Goal: Task Accomplishment & Management: Manage account settings

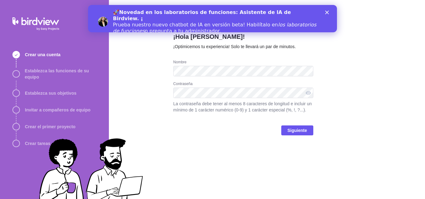
click at [329, 11] on div "Cerrar" at bounding box center [328, 13] width 6 height 4
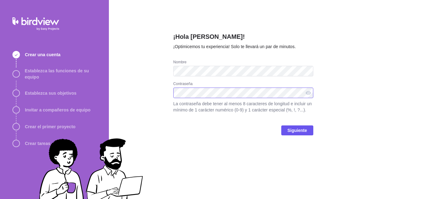
click at [124, 92] on div "¡Hola Montserrat Patiño Espinosa! ¡Optimicemos tu experiencia! Solo te llevará …" at bounding box center [267, 99] width 316 height 199
click at [297, 133] on span "Siguiente" at bounding box center [298, 130] width 20 height 7
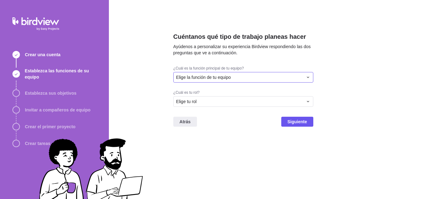
click at [223, 75] on font "Elige la función de tu equipo" at bounding box center [203, 77] width 55 height 5
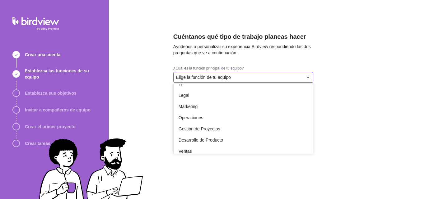
scroll to position [115, 0]
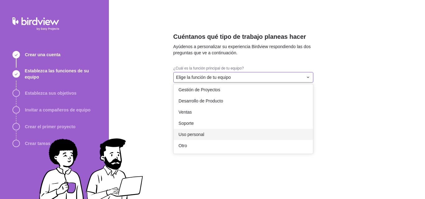
click at [203, 135] on font "Uso personal" at bounding box center [192, 134] width 26 height 5
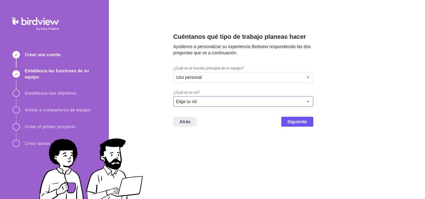
click at [215, 101] on div "Elige tu rol" at bounding box center [239, 102] width 127 height 6
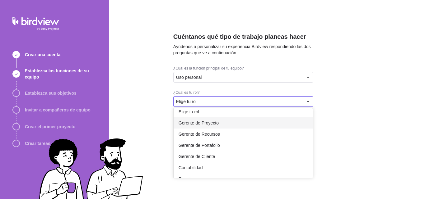
scroll to position [0, 0]
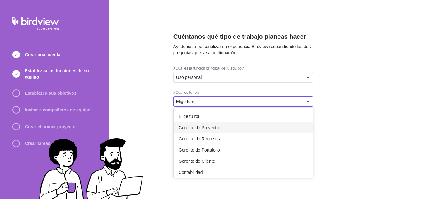
click at [229, 128] on div "Gerente de Proyecto" at bounding box center [243, 127] width 139 height 11
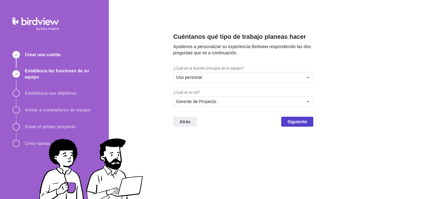
click at [292, 123] on font "Siguiente" at bounding box center [298, 121] width 20 height 5
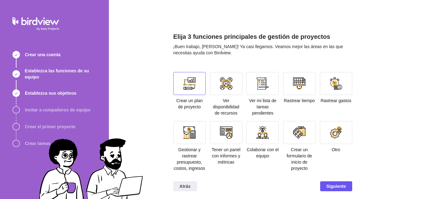
click at [185, 92] on div at bounding box center [189, 83] width 32 height 23
click at [329, 182] on span "Siguiente" at bounding box center [336, 187] width 32 height 10
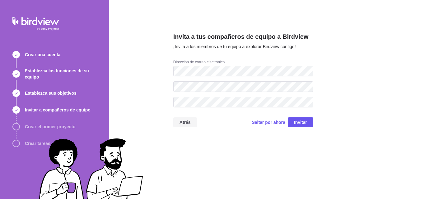
click at [189, 124] on font "Atrás" at bounding box center [185, 122] width 11 height 5
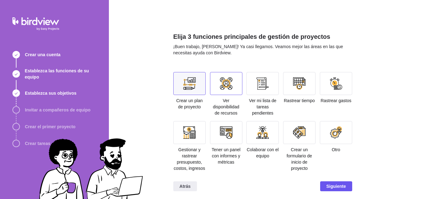
click at [231, 80] on div at bounding box center [226, 83] width 32 height 23
click at [293, 131] on div at bounding box center [299, 133] width 12 height 12
click at [324, 187] on span "Siguiente" at bounding box center [336, 187] width 32 height 10
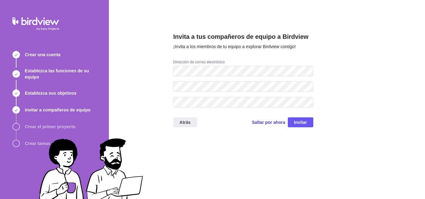
click at [270, 123] on font "Saltar por ahora" at bounding box center [268, 122] width 33 height 5
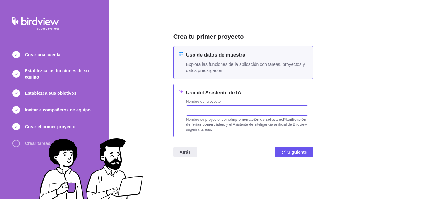
click at [251, 113] on input "text" at bounding box center [247, 110] width 122 height 11
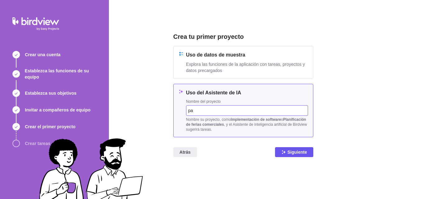
type input "p"
click at [219, 113] on input "PALETERIA" at bounding box center [247, 110] width 122 height 11
type input "PALETERIA TRADICION MICHOACANA"
click at [290, 153] on font "Siguiente" at bounding box center [298, 152] width 20 height 5
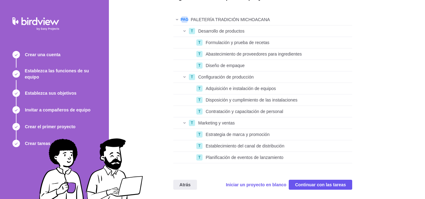
scroll to position [34, 0]
click at [325, 186] on font "Continuar con las tareas" at bounding box center [320, 184] width 51 height 5
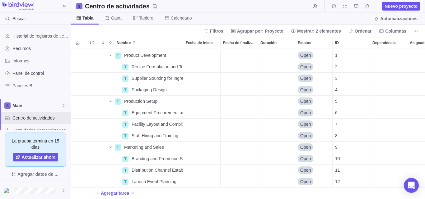
scroll to position [2, 0]
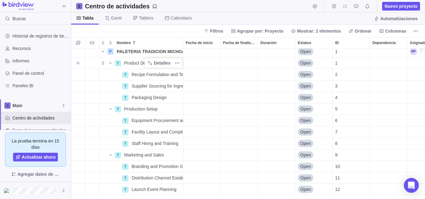
click at [136, 63] on span "Product Development" at bounding box center [145, 63] width 42 height 6
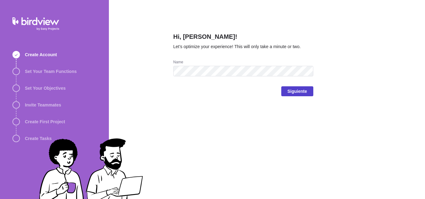
click at [286, 91] on span "Siguiente" at bounding box center [297, 92] width 32 height 10
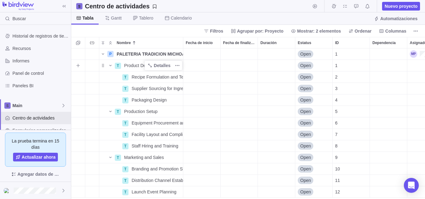
click at [132, 64] on span "Product Development" at bounding box center [145, 66] width 42 height 6
click at [167, 66] on input "Product Development" at bounding box center [152, 66] width 62 height 12
click at [167, 65] on input "Product Development" at bounding box center [152, 66] width 62 height 12
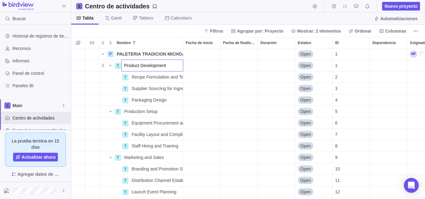
drag, startPoint x: 167, startPoint y: 65, endPoint x: 138, endPoint y: 64, distance: 29.9
click at [139, 65] on input "Product Development" at bounding box center [152, 66] width 62 height 12
type input "Desarrollo de productos"
click at [145, 78] on div "P PALETERIA TRADICION MICHOACANA Detalles Open 1 T Desarrollo de productos Open…" at bounding box center [248, 124] width 354 height 151
click at [133, 78] on span "Recipe Formulation and Testing" at bounding box center [157, 77] width 51 height 6
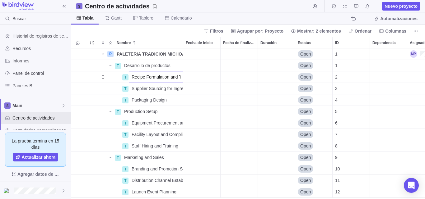
click at [133, 77] on input "Recipe Formulation and Testing" at bounding box center [156, 77] width 54 height 12
type input "f"
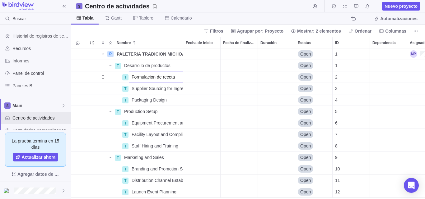
type input "Formulacion de recetas"
click at [139, 90] on span "Supplier Sourcing for Ingredients" at bounding box center [157, 89] width 51 height 6
click at [139, 90] on input "Supplier Sourcing for Ingredients" at bounding box center [156, 89] width 54 height 12
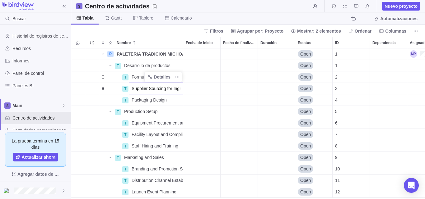
click at [139, 90] on input "Supplier Sourcing for Ingredients" at bounding box center [156, 89] width 54 height 12
type input "provedoores"
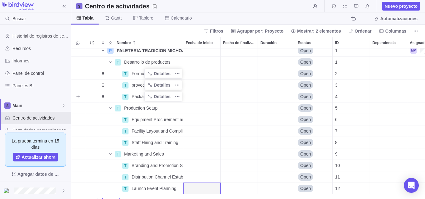
click at [140, 97] on span "Packaging Design" at bounding box center [149, 97] width 35 height 6
type input "diseño del empaque"
click at [264, 152] on div "P PALETERIA TRADICION MICHOACANA Detalles Open 1 T Desarrollo de productos Deta…" at bounding box center [248, 124] width 354 height 151
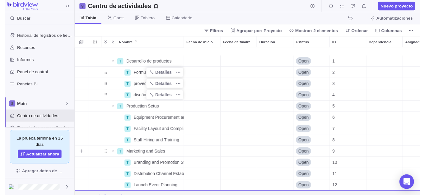
scroll to position [15, 0]
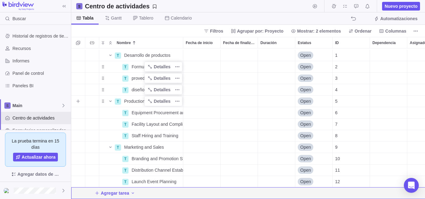
click at [141, 98] on span "Production Setup" at bounding box center [140, 101] width 33 height 6
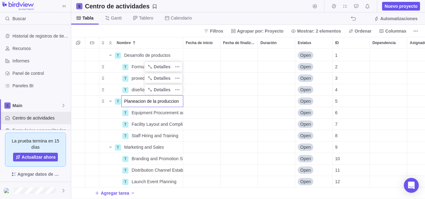
type input "Planeacion de la produccion"
click at [155, 108] on div "T Desarrollo de productos Detalles Open 1 T Formulacion de recetas Detalles Ope…" at bounding box center [248, 124] width 354 height 151
click at [155, 110] on span "Detalles" at bounding box center [162, 113] width 17 height 6
click at [132, 110] on span "Equipment Procurement and Installation" at bounding box center [157, 113] width 51 height 6
click at [132, 108] on input "Equipment Procurement and Installation" at bounding box center [156, 113] width 54 height 12
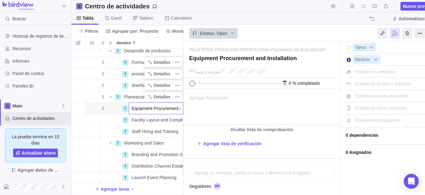
click at [146, 105] on input "Equipment Procurement and Installation" at bounding box center [156, 108] width 54 height 12
click at [373, 17] on body "Buscar Historial de registros de tiempo Recursos Informes Panel de control Pane…" at bounding box center [212, 97] width 425 height 195
click at [178, 86] on div "diseño del empaque" at bounding box center [156, 85] width 54 height 11
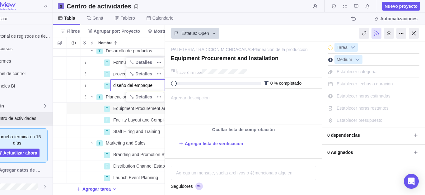
click at [407, 33] on html "Buscar Historial de registros de tiempo Recursos Informes Panel de control Pane…" at bounding box center [194, 97] width 425 height 195
click at [413, 33] on div at bounding box center [414, 33] width 10 height 11
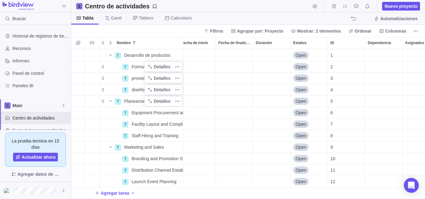
scroll to position [15, 5]
click at [136, 110] on span "Equipment Procurement and Installation" at bounding box center [157, 113] width 51 height 6
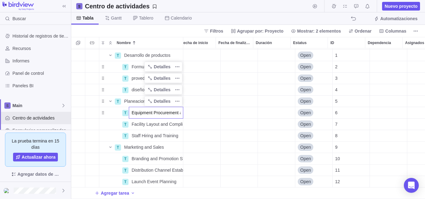
scroll to position [0, 0]
click at [136, 109] on input "Equipment Procurement and Installation" at bounding box center [156, 113] width 54 height 12
type input "Analisis del equipo de trabajo"
click at [143, 119] on div "P PALETERIA TRADICION MICHOACANA Detalles Open 1 T Desarrollo de productos Deta…" at bounding box center [248, 124] width 354 height 151
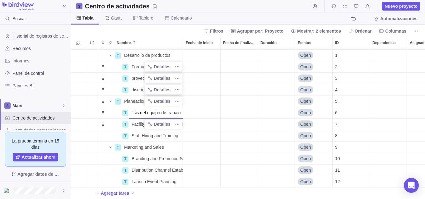
scroll to position [0, 0]
click at [139, 121] on span "Facility Layout and Compliance" at bounding box center [157, 124] width 51 height 6
type input "Diseño de las instalaciones"
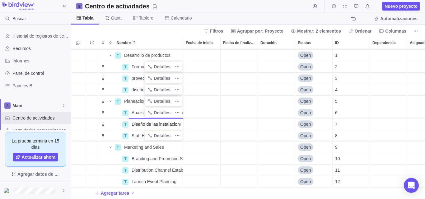
click at [141, 134] on div "P PALETERIA TRADICION MICHOACANA Detalles Open 1 T Desarrollo de productos Deta…" at bounding box center [248, 124] width 354 height 151
click at [141, 133] on span "Staff Hiring and Training" at bounding box center [155, 136] width 47 height 6
type input "Contratacion del personal"
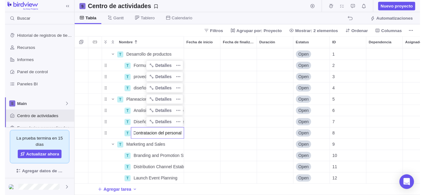
scroll to position [0, 0]
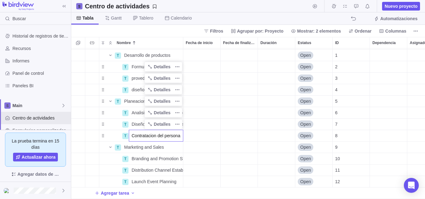
click at [138, 145] on div "P PALETERIA TRADICION MICHOACANA Detalles Open 1 T Desarrollo de productos Deta…" at bounding box center [248, 124] width 354 height 151
click at [138, 145] on span "Marketing and Sales" at bounding box center [144, 147] width 40 height 6
click at [166, 144] on input "Marketing and Sales" at bounding box center [152, 148] width 62 height 12
type input "Marketing y ventas"
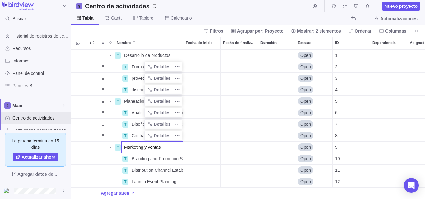
click at [164, 156] on div "P PALETERIA TRADICION MICHOACANA Detalles Open 1 T Desarrollo de productos Deta…" at bounding box center [248, 124] width 354 height 151
click at [139, 156] on span "Branding and Promotion Strategy" at bounding box center [157, 159] width 51 height 6
type input "Desarrollo de marca"
click at [151, 168] on div "P PALETERIA TRADICION MICHOACANA Detalles Open 1 T Desarrollo de productos Deta…" at bounding box center [248, 124] width 354 height 151
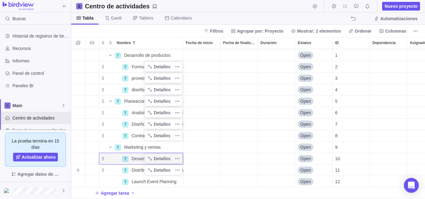
click at [140, 168] on span "Distribution Channel Establishment" at bounding box center [157, 170] width 51 height 6
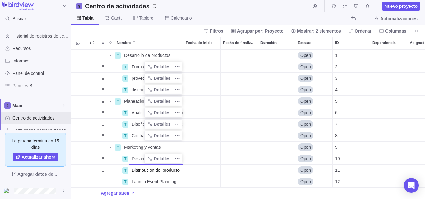
type input "Distribucion del producto"
click at [146, 175] on div "P PALETERIA TRADICION MICHOACANA Detalles Open 1 T Desarrollo de productos Deta…" at bounding box center [248, 124] width 354 height 151
click at [0, 0] on span "Detalles" at bounding box center [0, 0] width 0 height 0
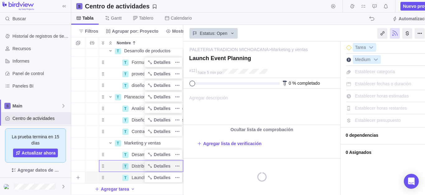
click at [137, 177] on span "Launch Event Planning" at bounding box center [154, 177] width 45 height 6
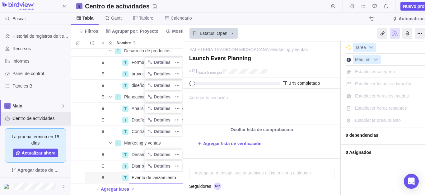
scroll to position [0, 18]
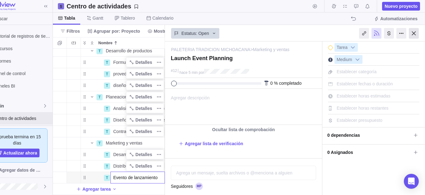
type input "Evento de lanzamiento"
click at [407, 34] on html "Buscar Historial de registros de tiempo Recursos Informes Panel de control Pane…" at bounding box center [194, 97] width 425 height 195
type textarea "Evento de lanzamiento"
click at [412, 33] on div at bounding box center [414, 33] width 10 height 11
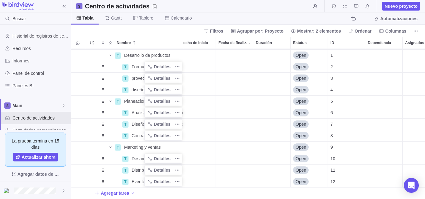
scroll to position [0, 5]
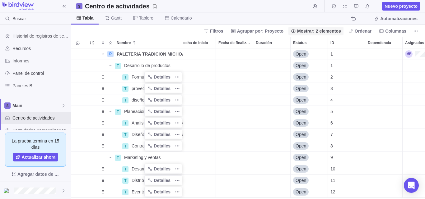
click at [313, 32] on span "Mostrar: 2 elementos" at bounding box center [319, 31] width 44 height 6
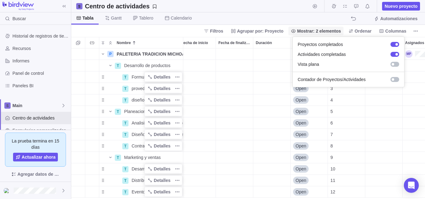
click at [313, 31] on span "Mostrar: 2 elementos" at bounding box center [319, 31] width 44 height 6
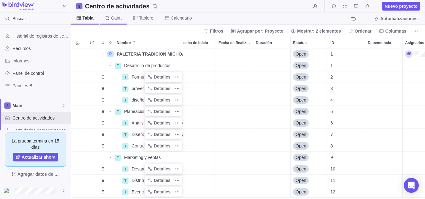
click at [116, 22] on span "Gantt" at bounding box center [113, 18] width 27 height 12
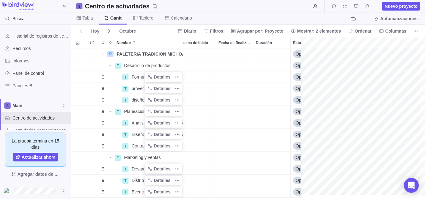
scroll to position [0, 52]
click at [82, 17] on span "Tabla" at bounding box center [84, 18] width 26 height 12
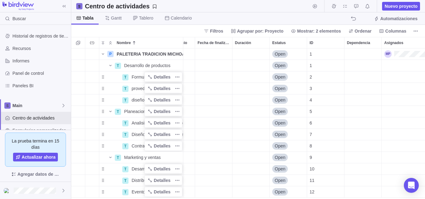
scroll to position [0, 49]
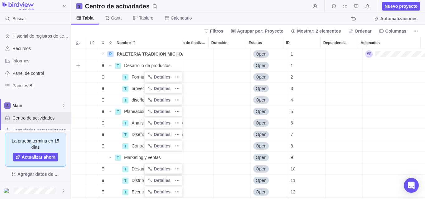
click at [339, 57] on div "Dependencia" at bounding box center [344, 54] width 37 height 11
click at [333, 49] on div "Dependencia" at bounding box center [344, 54] width 37 height 11
click at [335, 57] on div "Dependencia" at bounding box center [344, 54] width 37 height 11
click at [340, 76] on div "Dependencia" at bounding box center [344, 77] width 37 height 11
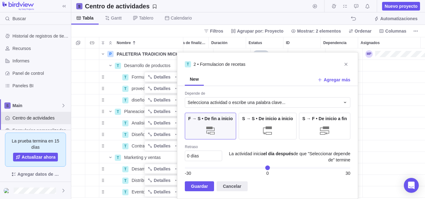
click at [348, 67] on span "Cerrar" at bounding box center [346, 64] width 9 height 9
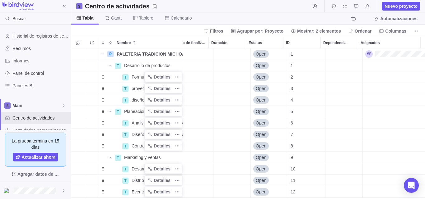
scroll to position [0, 0]
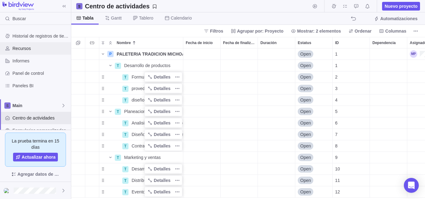
click at [45, 50] on span "Recursos" at bounding box center [40, 48] width 56 height 6
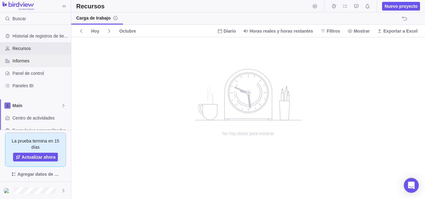
click at [35, 63] on span "Informes" at bounding box center [40, 61] width 56 height 6
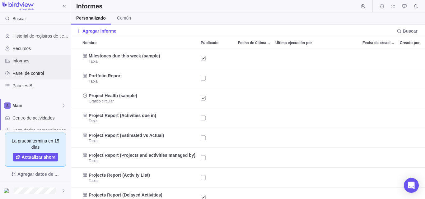
scroll to position [146, 349]
click at [34, 76] on span "Panel de control" at bounding box center [40, 73] width 56 height 6
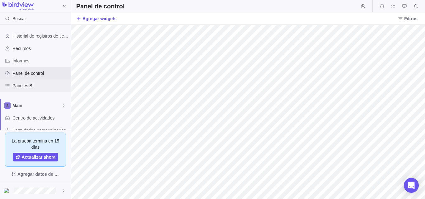
click at [39, 88] on span "Paneles BI" at bounding box center [40, 86] width 56 height 6
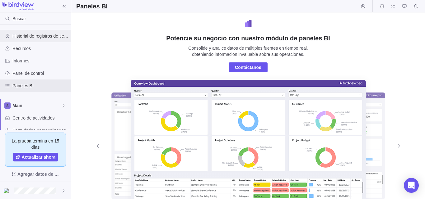
click at [5, 36] on icon "Historial de registros de tiempo" at bounding box center [7, 36] width 5 height 5
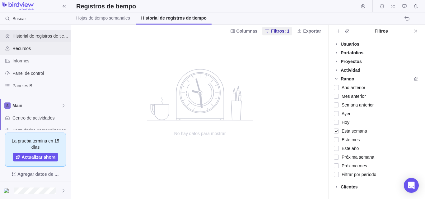
click at [13, 49] on span "Recursos" at bounding box center [40, 48] width 56 height 6
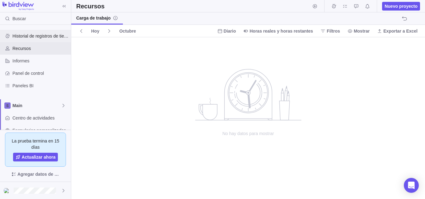
click at [38, 30] on div "Historial de registros de tiempo" at bounding box center [35, 36] width 71 height 12
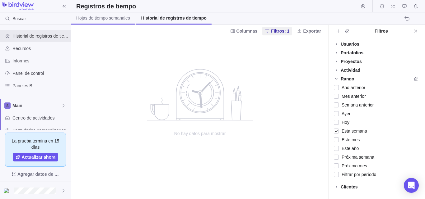
click at [91, 16] on span "Hojas de tiempo semanales" at bounding box center [103, 18] width 54 height 6
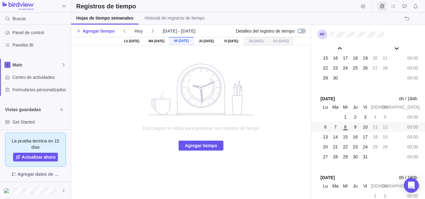
scroll to position [57, 0]
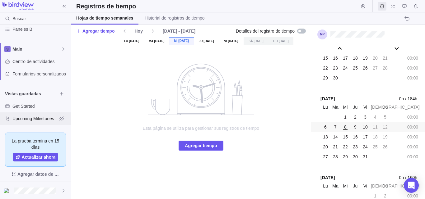
click at [41, 113] on div "Upcoming Milestones" at bounding box center [35, 119] width 71 height 12
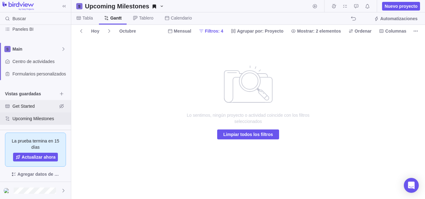
click at [41, 107] on span "Get Started" at bounding box center [34, 106] width 45 height 6
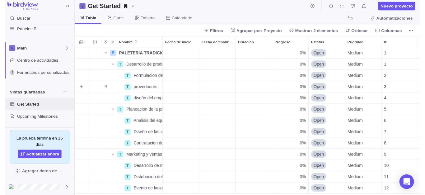
scroll to position [146, 349]
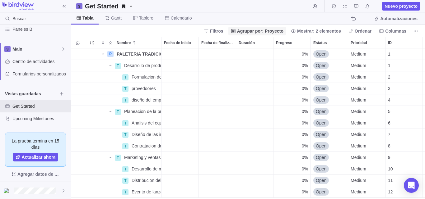
click at [284, 30] on span "Agrupar por: Proyecto" at bounding box center [260, 31] width 46 height 6
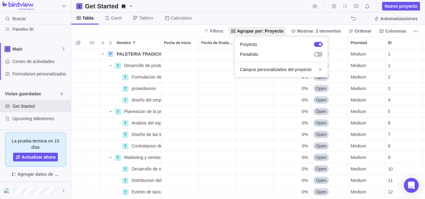
click at [298, 20] on body "Buscar Historial de registros de tiempo Recursos Informes Panel de control Pane…" at bounding box center [212, 99] width 425 height 199
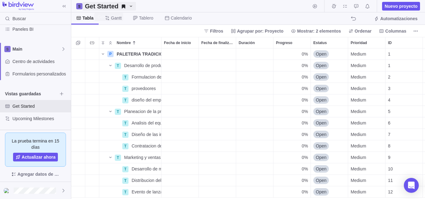
click at [114, 8] on h2 "Get Started" at bounding box center [102, 6] width 34 height 9
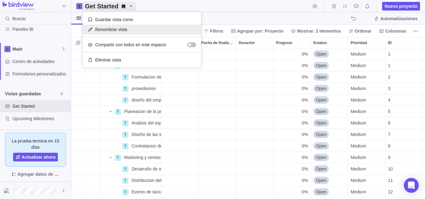
click at [120, 30] on span "Renombrar vista" at bounding box center [111, 29] width 32 height 6
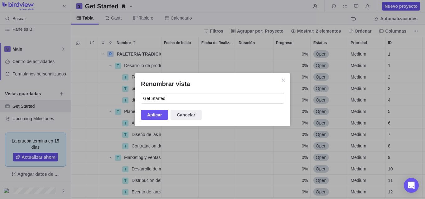
type input "P"
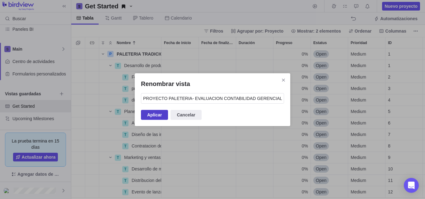
type input "PROYECTO PALETERIA- EVALUACION CONTABILIDAD GERENCIAL"
click at [153, 116] on span "Aplicar" at bounding box center [154, 114] width 15 height 7
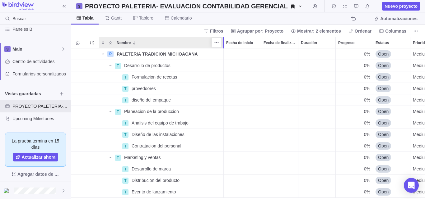
drag, startPoint x: 161, startPoint y: 43, endPoint x: 223, endPoint y: 56, distance: 64.0
click at [223, 56] on div "Nombre Fecha de inicio Fecha de finalización Duración Progreso Estatus Priorida…" at bounding box center [248, 118] width 354 height 162
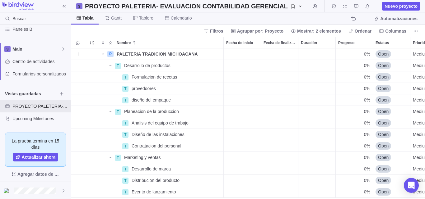
click at [365, 56] on span "0%" at bounding box center [367, 54] width 6 height 6
click at [369, 55] on span "0%" at bounding box center [367, 54] width 6 height 6
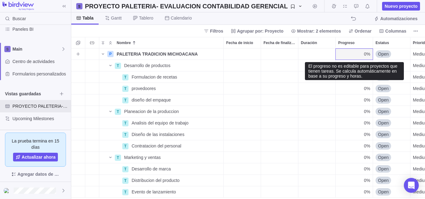
click at [369, 54] on span "0%" at bounding box center [367, 54] width 6 height 6
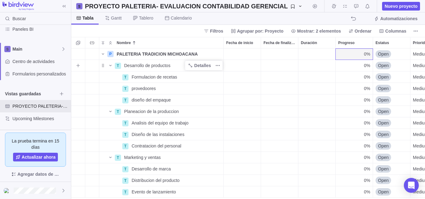
click at [156, 64] on span "Desarrollo de productos" at bounding box center [147, 66] width 46 height 6
click at [119, 64] on div "P PALETERIA TRADICION MICHOACANA Detalles 0% Open Medium 1 T Desarrollo de prod…" at bounding box center [248, 124] width 354 height 151
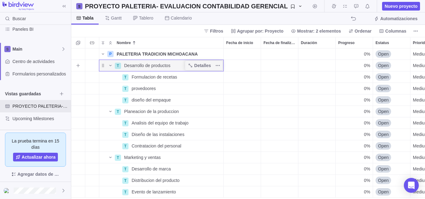
click at [119, 64] on div "T" at bounding box center [118, 66] width 6 height 6
click at [203, 65] on div "P PALETERIA TRADICION MICHOACANA Detalles 0% Open Medium 1 T Desarrollo de prod…" at bounding box center [248, 124] width 354 height 151
click at [203, 65] on span "Detalles" at bounding box center [202, 66] width 17 height 6
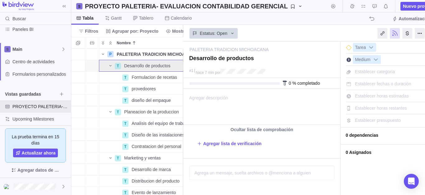
click at [208, 79] on div "0 % completado" at bounding box center [261, 83] width 157 height 11
click at [222, 98] on span "Agregar descripción" at bounding box center [206, 106] width 45 height 35
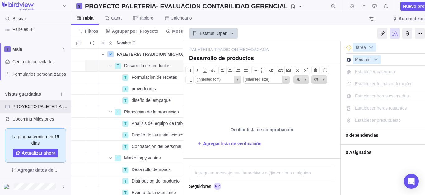
click at [222, 96] on body at bounding box center [262, 94] width 156 height 10
click at [372, 119] on span "Establecer presupuesto" at bounding box center [378, 120] width 46 height 5
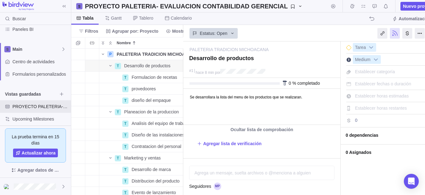
click at [372, 119] on input "0" at bounding box center [382, 120] width 59 height 9
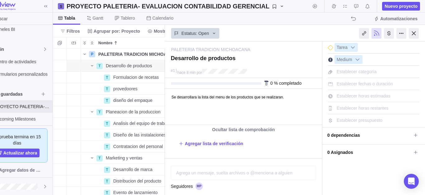
click at [419, 35] on div at bounding box center [387, 34] width 75 height 16
click at [416, 34] on div at bounding box center [414, 33] width 10 height 11
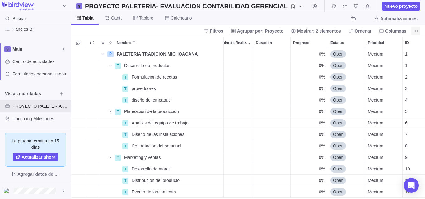
scroll to position [146, 349]
click at [168, 67] on span "Desarrollo de productos" at bounding box center [147, 66] width 46 height 6
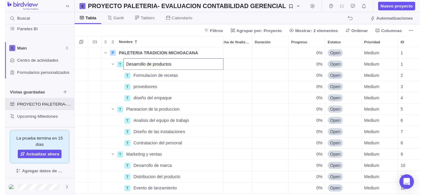
scroll to position [0, 0]
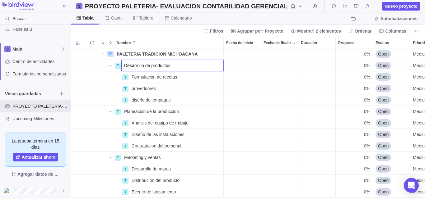
click at [139, 76] on div "P PALETERIA TRADICION MICHOACANA Detalles 0% Open Medium 1 T Desarrollo de prod…" at bounding box center [248, 124] width 354 height 151
click at [110, 65] on icon "Nombre" at bounding box center [110, 65] width 2 height 1
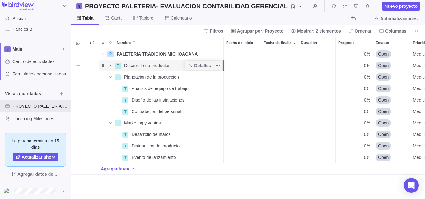
click at [110, 65] on icon "Nombre" at bounding box center [110, 65] width 5 height 5
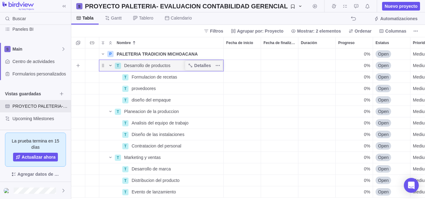
click at [137, 68] on span "Desarrollo de productos" at bounding box center [147, 66] width 46 height 6
click at [119, 64] on div "P PALETERIA TRADICION MICHOACANA Detalles 0% Open Medium 1 T Desarrollo de prod…" at bounding box center [248, 124] width 354 height 151
click at [119, 64] on div "T" at bounding box center [118, 66] width 6 height 6
click at [203, 63] on div "P PALETERIA TRADICION MICHOACANA Detalles 0% Open Medium 1 T Desarrollo de prod…" at bounding box center [248, 124] width 354 height 151
click at [0, 0] on span "Detalles" at bounding box center [0, 0] width 0 height 0
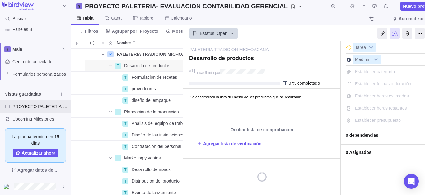
click at [269, 78] on div "PALETERIA TRADICION MICHOACANA — cambiar Desarrollo de productos #1 hace 9 min …" at bounding box center [261, 117] width 157 height 153
click at [269, 78] on div "0 % completado" at bounding box center [261, 83] width 157 height 11
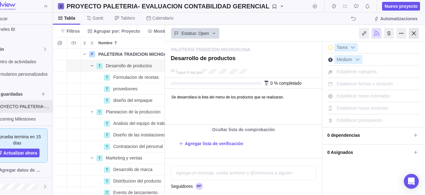
click at [412, 32] on div at bounding box center [414, 33] width 10 height 11
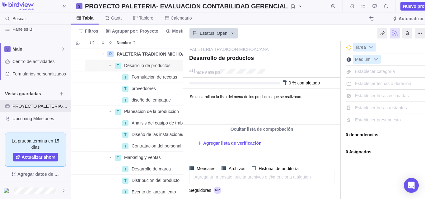
scroll to position [146, 349]
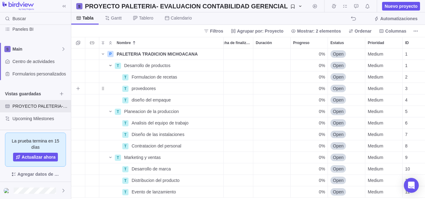
click at [237, 59] on div "Fecha de finalización" at bounding box center [234, 54] width 37 height 11
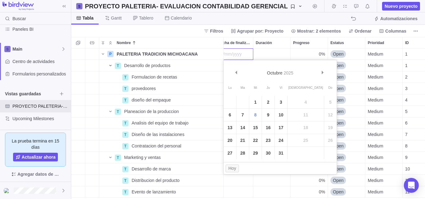
scroll to position [0, 37]
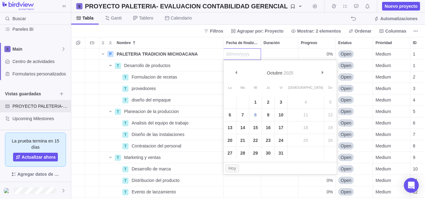
click at [191, 87] on div "P PALETERIA TRADICION MICHOACANA Detalles 0% Open Medium 1 T Desarrollo de prod…" at bounding box center [248, 124] width 354 height 151
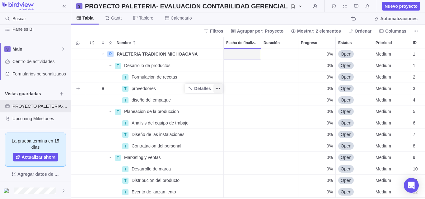
click at [216, 87] on icon "Más acciones" at bounding box center [217, 88] width 5 height 5
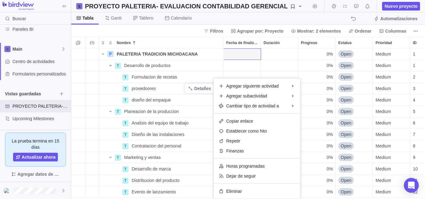
click at [306, 166] on div "P PALETERIA TRADICION MICHOACANA Detalles 0% Open Medium 1 T Desarrollo de prod…" at bounding box center [248, 124] width 354 height 151
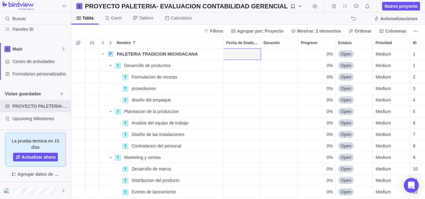
click at [181, 27] on div "Filtros Agrupar por: Proyecto Mostrar: 2 elementos Ordenar Columnas" at bounding box center [248, 31] width 354 height 12
click at [223, 19] on div "Tabla [PERSON_NAME] Tablero Calendario Automatizaciones" at bounding box center [248, 18] width 354 height 12
click at [414, 30] on icon "Más acciones" at bounding box center [415, 31] width 5 height 5
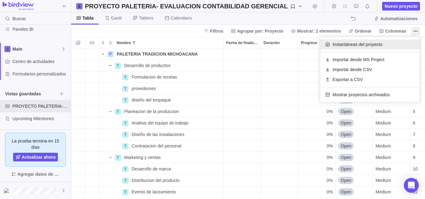
click at [356, 44] on span "Instantáneas del proyecto" at bounding box center [358, 44] width 50 height 6
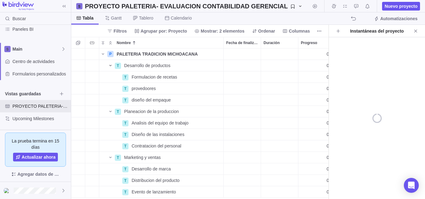
scroll to position [146, 253]
click at [337, 30] on icon "Crear instantánea del proyecto" at bounding box center [338, 31] width 5 height 5
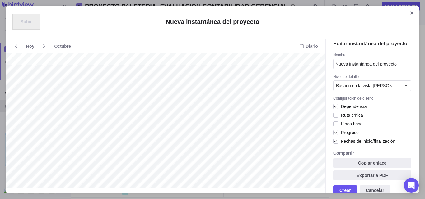
scroll to position [13, 0]
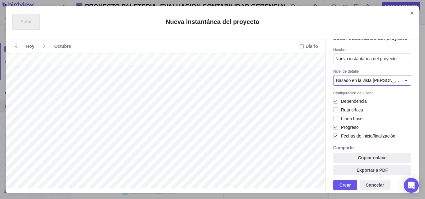
click at [394, 82] on div "Basado en la vista [PERSON_NAME]" at bounding box center [368, 80] width 65 height 6
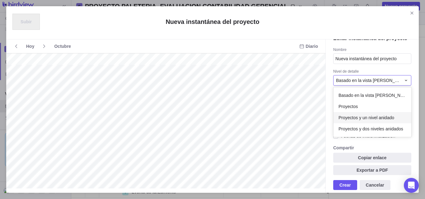
click at [391, 113] on div "Proyectos y un nivel anidado" at bounding box center [373, 117] width 78 height 11
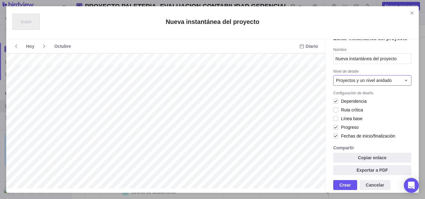
click at [388, 80] on span "Proyectos y un nivel anidado" at bounding box center [364, 80] width 56 height 6
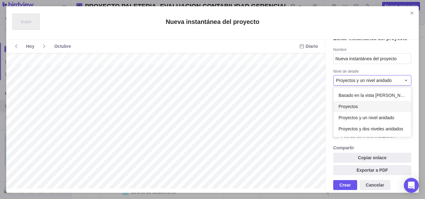
click at [366, 108] on div "Proyectos" at bounding box center [373, 106] width 78 height 11
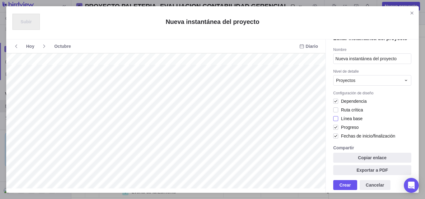
click at [335, 119] on div at bounding box center [335, 119] width 5 height 9
click at [335, 108] on div at bounding box center [335, 110] width 5 height 9
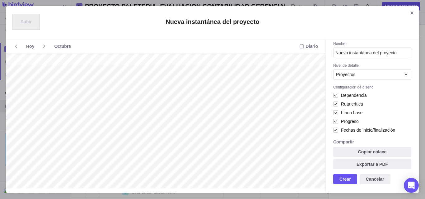
scroll to position [0, 0]
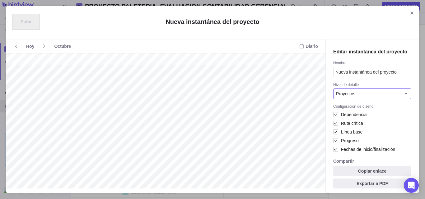
click at [396, 99] on div "Proyectos" at bounding box center [372, 94] width 78 height 11
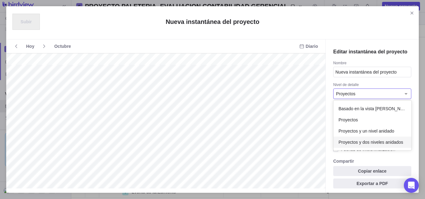
click at [398, 139] on span "Proyectos y dos niveles anidados" at bounding box center [371, 142] width 65 height 6
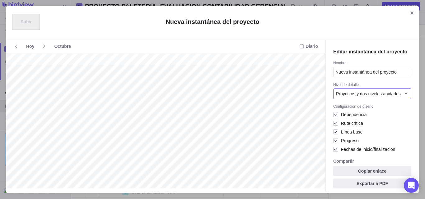
click at [389, 95] on span "Proyectos y dos niveles anidados" at bounding box center [368, 94] width 65 height 6
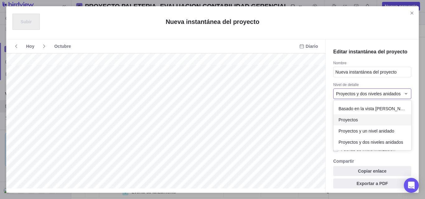
click at [371, 116] on div "Proyectos" at bounding box center [373, 120] width 78 height 11
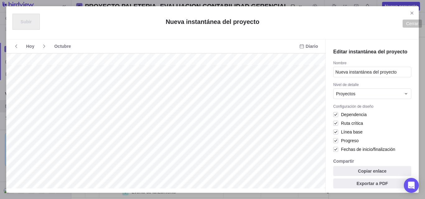
click at [413, 16] on span "Cerrar" at bounding box center [412, 13] width 9 height 9
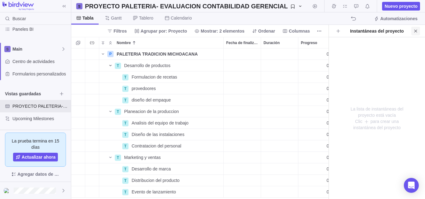
click at [417, 32] on icon "Cerrar" at bounding box center [415, 31] width 5 height 5
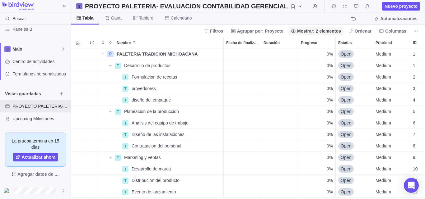
click at [328, 31] on span "Mostrar: 2 elementos" at bounding box center [319, 31] width 44 height 6
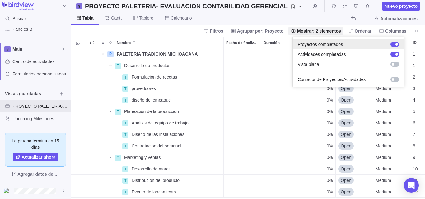
click at [396, 45] on div at bounding box center [395, 44] width 9 height 5
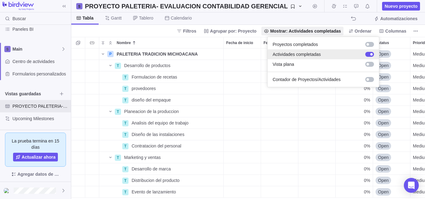
click at [376, 53] on div "Actividades completadas" at bounding box center [323, 54] width 111 height 10
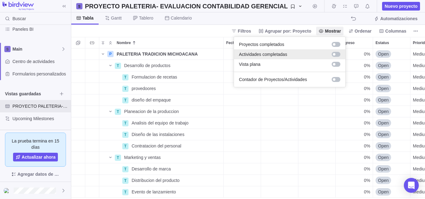
click at [335, 52] on div at bounding box center [336, 54] width 9 height 5
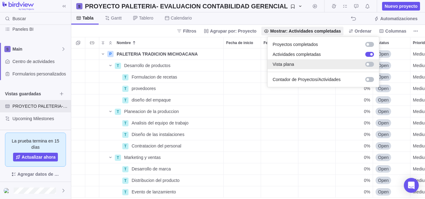
click at [367, 63] on div at bounding box center [369, 64] width 9 height 5
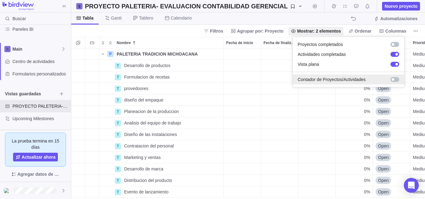
click at [396, 78] on div at bounding box center [395, 79] width 9 height 5
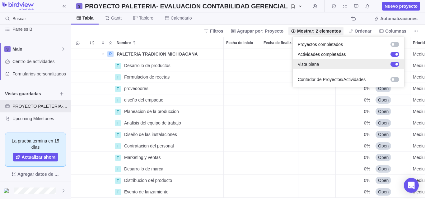
click at [396, 65] on div at bounding box center [397, 64] width 2 height 2
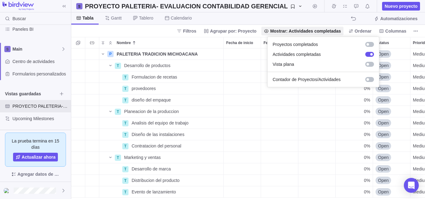
click at [195, 32] on body "Buscar Historial de registros de tiempo Recursos Informes Panel de control Pane…" at bounding box center [212, 99] width 425 height 199
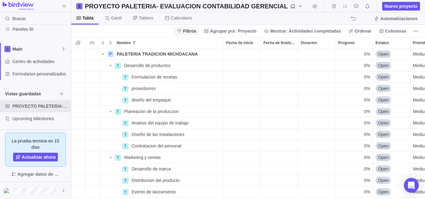
click at [195, 32] on span "Filtros" at bounding box center [189, 31] width 13 height 6
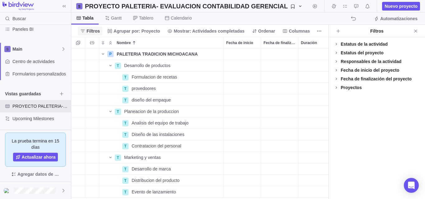
scroll to position [146, 253]
click at [414, 30] on icon "Cerrar" at bounding box center [415, 31] width 5 height 5
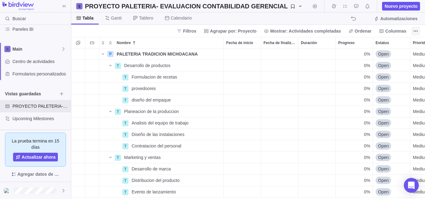
scroll to position [146, 349]
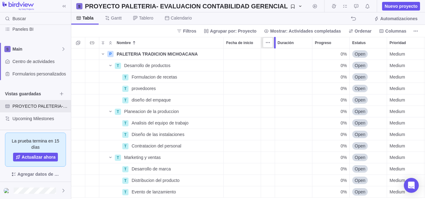
drag, startPoint x: 299, startPoint y: 42, endPoint x: 274, endPoint y: 43, distance: 25.9
click at [274, 43] on div at bounding box center [275, 43] width 5 height 12
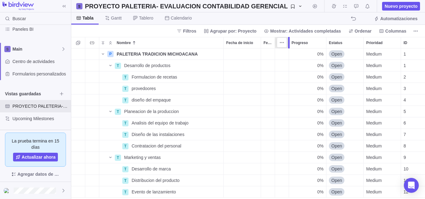
drag, startPoint x: 312, startPoint y: 40, endPoint x: 285, endPoint y: 42, distance: 26.6
click at [285, 42] on div "Nombre Fecha de inicio Fecha de finalización Duración Progreso Estatus Priorida…" at bounding box center [248, 118] width 354 height 162
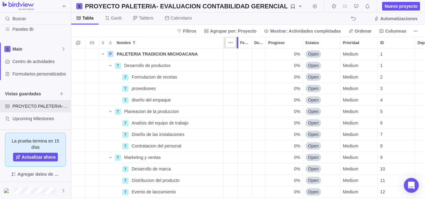
drag, startPoint x: 260, startPoint y: 42, endPoint x: 222, endPoint y: 46, distance: 38.8
click at [222, 46] on div "Nombre Fecha de inicio Fecha de finalización Duración Progreso Estatus Priorida…" at bounding box center [248, 118] width 354 height 162
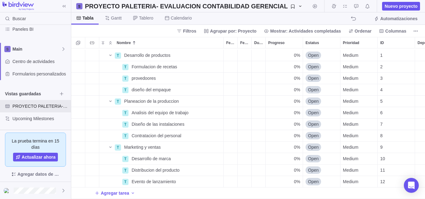
scroll to position [0, 0]
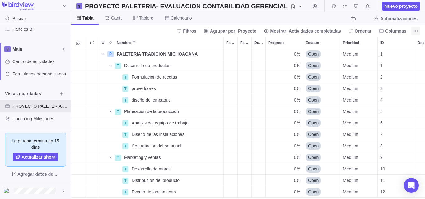
click at [417, 31] on icon "Más acciones" at bounding box center [417, 30] width 1 height 1
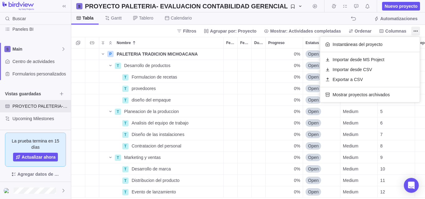
click at [38, 107] on body "Buscar Historial de registros de tiempo Recursos Informes Panel de control Pane…" at bounding box center [212, 99] width 425 height 199
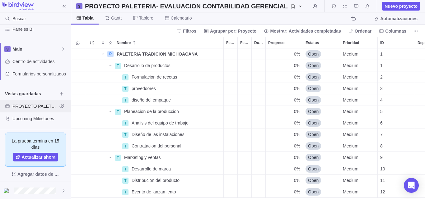
click at [38, 107] on span "PROYECTO PALETERIA- EVALUACION CONTABILIDAD GERENCIAL" at bounding box center [34, 106] width 45 height 6
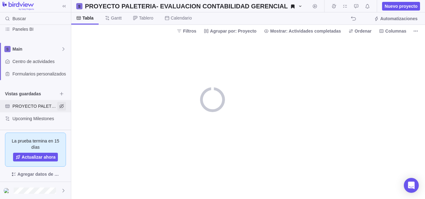
click at [61, 106] on icon "Ocultar vista" at bounding box center [61, 106] width 5 height 5
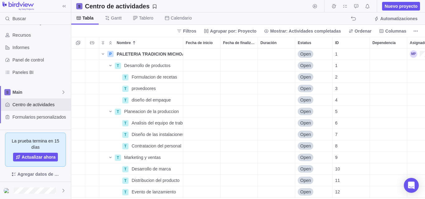
scroll to position [44, 0]
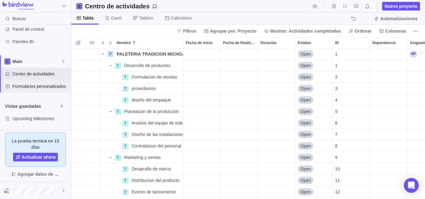
click at [47, 90] on div "Formularios personalizados" at bounding box center [35, 86] width 71 height 12
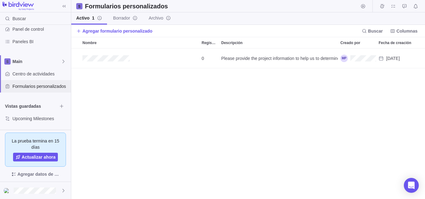
scroll to position [146, 349]
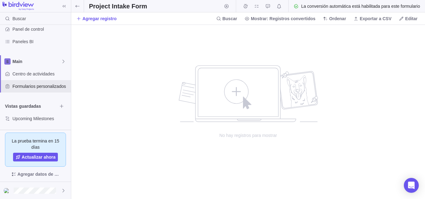
click at [231, 99] on div "no data to show" at bounding box center [248, 89] width 143 height 68
click at [76, 6] on icon at bounding box center [77, 6] width 4 height 2
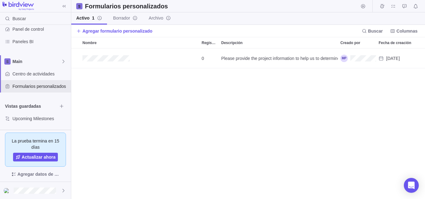
scroll to position [146, 349]
click at [110, 33] on span "Agregar formulario personalizado" at bounding box center [117, 31] width 70 height 6
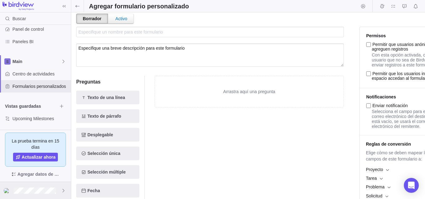
scroll to position [25, 0]
click at [52, 175] on span "Agregar datos de muestra" at bounding box center [38, 174] width 42 height 7
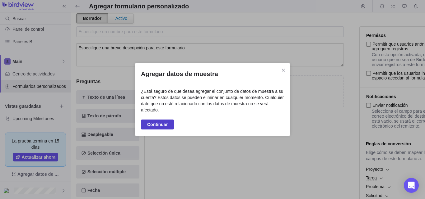
click at [151, 126] on span "Continuar" at bounding box center [157, 124] width 21 height 7
click at [282, 71] on icon "Cerrar" at bounding box center [283, 70] width 5 height 5
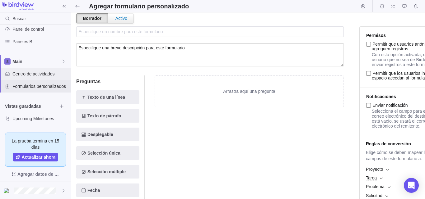
click at [42, 78] on div "Centro de actividades" at bounding box center [35, 74] width 71 height 12
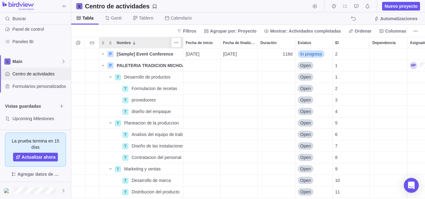
scroll to position [146, 349]
click at [129, 55] on span "[Sample] Event Conference" at bounding box center [145, 54] width 57 height 6
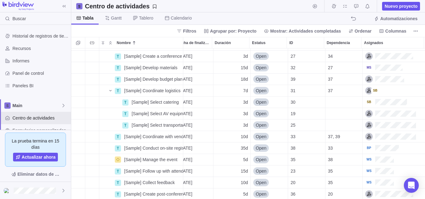
scroll to position [0, 0]
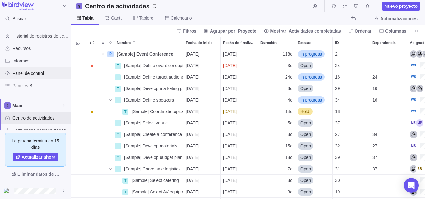
click at [24, 71] on span "Panel de control" at bounding box center [40, 73] width 56 height 6
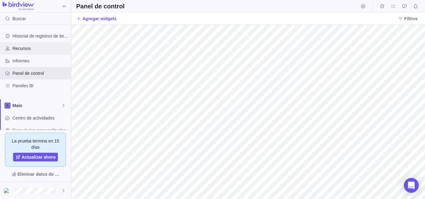
click at [41, 47] on span "Recursos" at bounding box center [40, 48] width 56 height 6
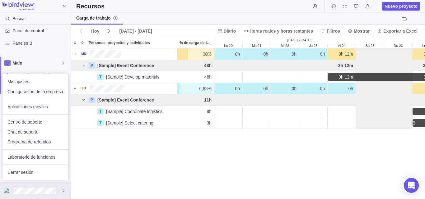
click at [81, 153] on body "Buscar Historial de registros de tiempo Recursos Informes Panel de control Pane…" at bounding box center [212, 99] width 425 height 199
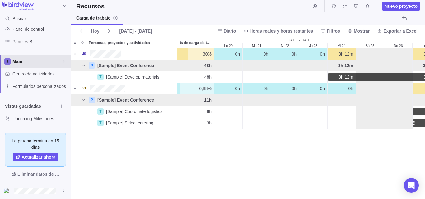
click at [59, 63] on span "Main" at bounding box center [36, 62] width 49 height 6
click at [60, 62] on span "Main" at bounding box center [36, 62] width 49 height 6
click at [51, 43] on span "Paneles BI" at bounding box center [40, 42] width 56 height 6
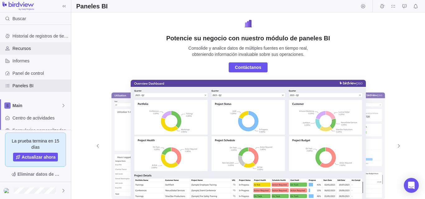
click at [48, 52] on div "Recursos" at bounding box center [35, 48] width 71 height 12
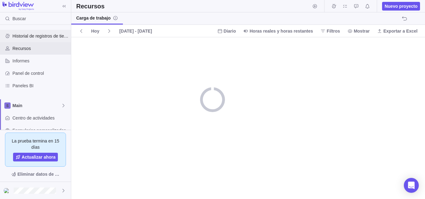
click at [48, 34] on span "Historial de registros de tiempo" at bounding box center [40, 36] width 56 height 6
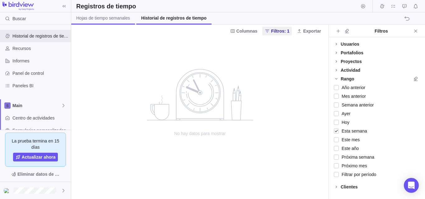
click at [92, 19] on span "Hojas de tiempo semanales" at bounding box center [103, 18] width 54 height 6
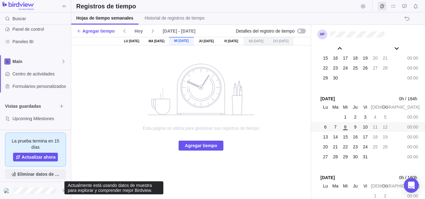
click at [43, 174] on span "Eliminar datos de muestra" at bounding box center [38, 174] width 42 height 7
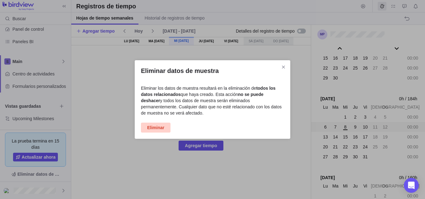
click at [152, 129] on span "Eliminar" at bounding box center [155, 127] width 17 height 7
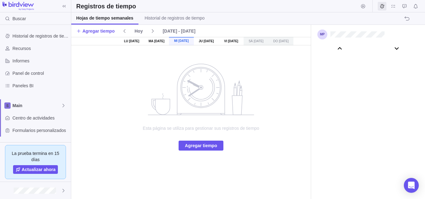
scroll to position [34807, 0]
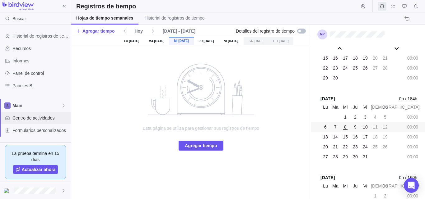
click at [33, 117] on span "Centro de actividades" at bounding box center [40, 118] width 56 height 6
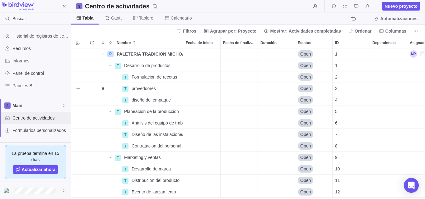
scroll to position [146, 349]
click at [205, 59] on div "Fecha de inicio" at bounding box center [201, 54] width 37 height 11
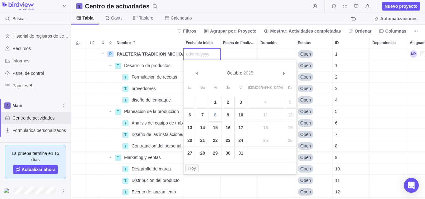
click at [216, 111] on link "8" at bounding box center [215, 115] width 12 height 12
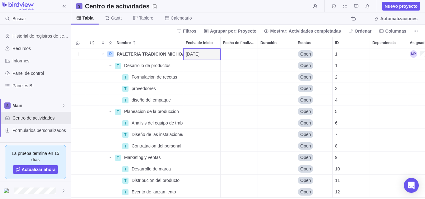
click at [232, 51] on div "Fecha de finalización" at bounding box center [239, 54] width 37 height 11
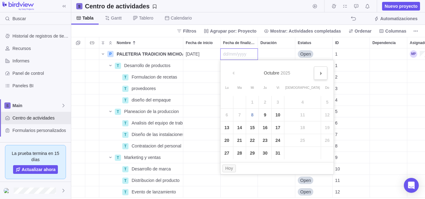
click at [314, 73] on link "Sig&#x3e;" at bounding box center [320, 73] width 13 height 13
click at [320, 73] on span "Sig&#x3e;" at bounding box center [321, 73] width 3 height 3
click at [320, 74] on span "Sig&#x3e;" at bounding box center [321, 73] width 3 height 3
click at [235, 78] on link "&#x3c;Ant" at bounding box center [233, 73] width 13 height 13
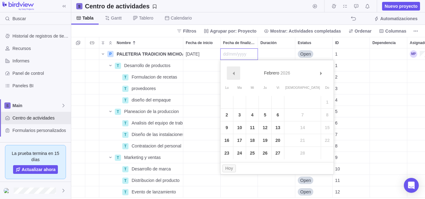
click at [235, 78] on link "&#x3c;Ant" at bounding box center [233, 73] width 13 height 13
click at [276, 128] on link "19" at bounding box center [278, 128] width 12 height 12
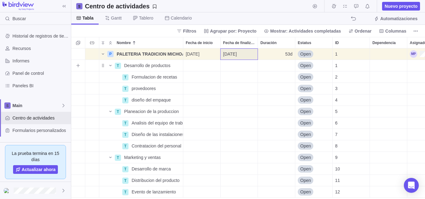
click at [210, 68] on div "Fecha de inicio" at bounding box center [201, 65] width 37 height 11
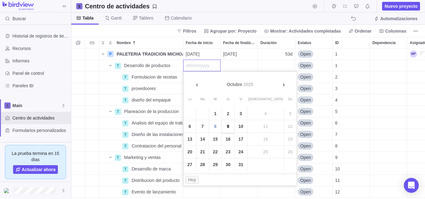
click at [229, 124] on link "9" at bounding box center [228, 126] width 12 height 12
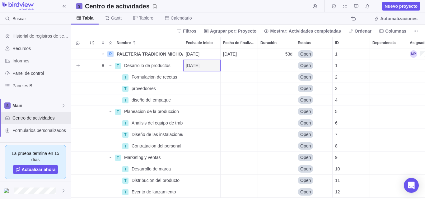
click at [233, 63] on div "Fecha de finalización" at bounding box center [239, 65] width 37 height 11
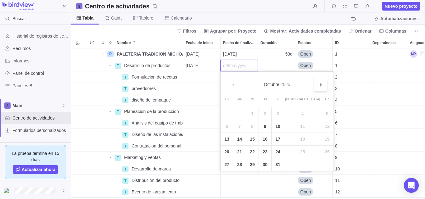
click at [314, 87] on link "Sig&#x3e;" at bounding box center [320, 84] width 13 height 13
click at [262, 149] on link "20" at bounding box center [265, 152] width 12 height 12
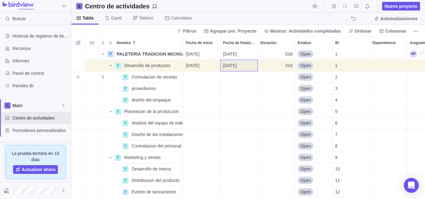
click at [204, 77] on div "Fecha de inicio" at bounding box center [201, 77] width 37 height 11
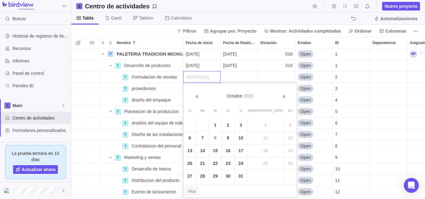
click at [242, 137] on link "10" at bounding box center [241, 138] width 12 height 12
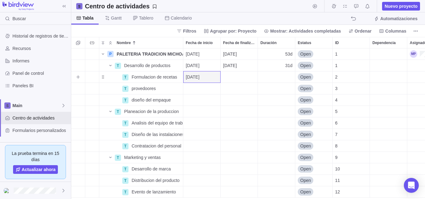
click at [244, 80] on div "Fecha de finalización" at bounding box center [239, 77] width 37 height 11
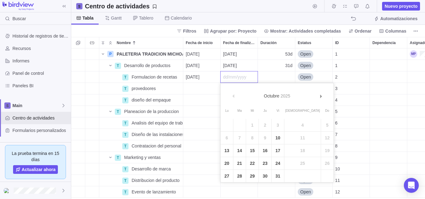
click at [304, 96] on div "&#x3c;[PERSON_NAME]#x3e; [DATE]" at bounding box center [277, 91] width 113 height 16
click at [314, 96] on link "Sig&#x3e;" at bounding box center [320, 96] width 13 height 13
click at [266, 146] on link "18" at bounding box center [265, 151] width 12 height 12
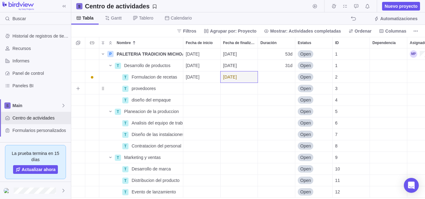
click at [199, 87] on div "Fecha de inicio" at bounding box center [201, 88] width 37 height 11
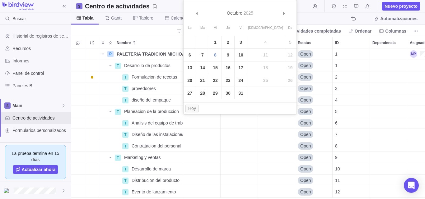
click at [242, 55] on link "10" at bounding box center [241, 55] width 12 height 12
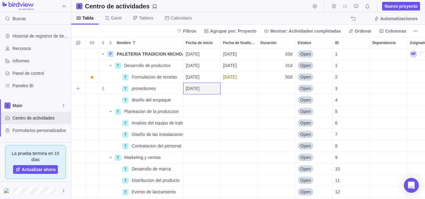
click at [232, 85] on div "Fecha de finalización" at bounding box center [239, 88] width 37 height 11
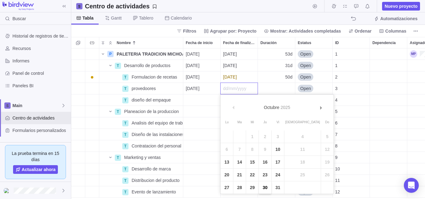
click at [267, 184] on link "30" at bounding box center [265, 188] width 12 height 12
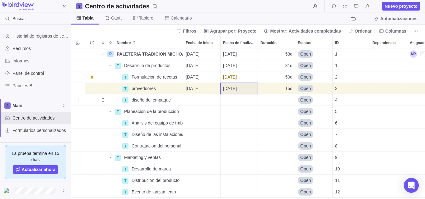
click at [198, 104] on div "Fecha de inicio" at bounding box center [201, 100] width 37 height 11
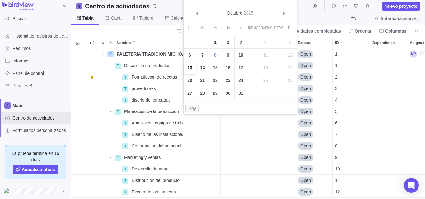
click at [194, 68] on link "13" at bounding box center [190, 68] width 12 height 12
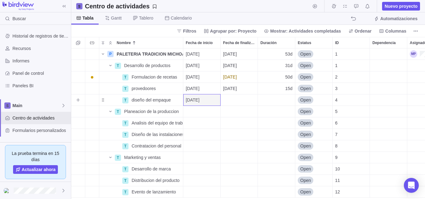
click at [240, 99] on div "Fecha de finalización" at bounding box center [239, 100] width 37 height 11
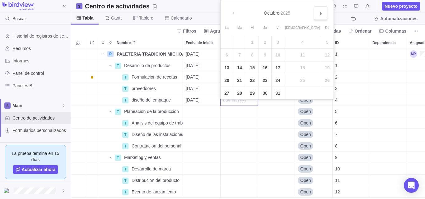
click at [314, 15] on link "Sig&#x3e;" at bounding box center [320, 13] width 13 height 13
click at [272, 59] on td "9" at bounding box center [278, 55] width 13 height 13
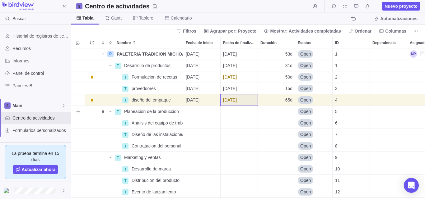
click at [195, 112] on div "Fecha de inicio" at bounding box center [201, 111] width 37 height 11
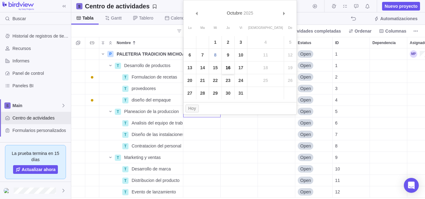
click at [228, 68] on link "16" at bounding box center [228, 68] width 12 height 12
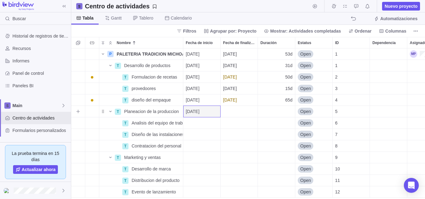
click at [233, 109] on div "Fecha de finalización" at bounding box center [239, 111] width 37 height 11
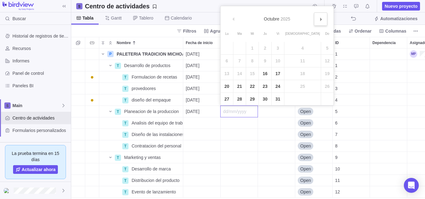
click at [314, 16] on link "Sig&#x3e;" at bounding box center [320, 18] width 13 height 13
click at [278, 79] on link "19" at bounding box center [278, 74] width 12 height 12
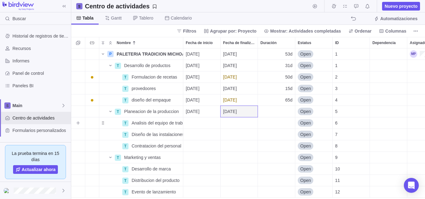
click at [195, 119] on div "Fecha de inicio" at bounding box center [201, 123] width 37 height 11
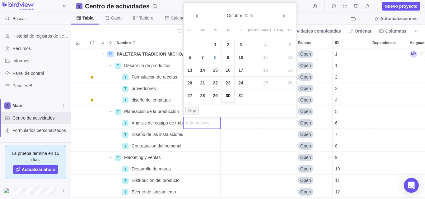
click at [226, 94] on link "30" at bounding box center [228, 96] width 12 height 12
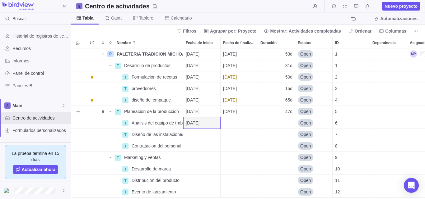
click at [232, 115] on div "[DATE]" at bounding box center [239, 111] width 37 height 11
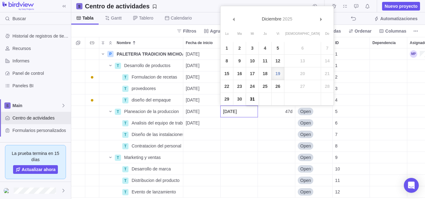
click at [250, 100] on link "31" at bounding box center [252, 99] width 12 height 12
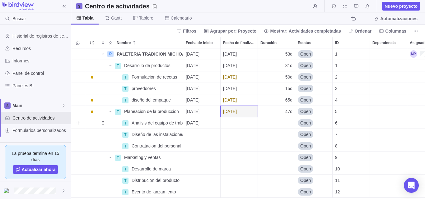
click at [231, 119] on div "Fecha de finalización" at bounding box center [239, 123] width 37 height 11
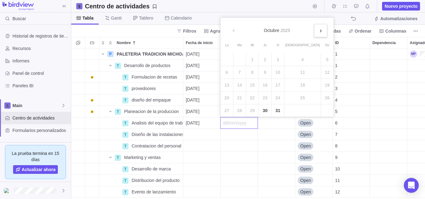
click at [314, 34] on link "Sig&#x3e;" at bounding box center [320, 30] width 13 height 13
click at [314, 33] on link "Sig&#x3e;" at bounding box center [320, 30] width 13 height 13
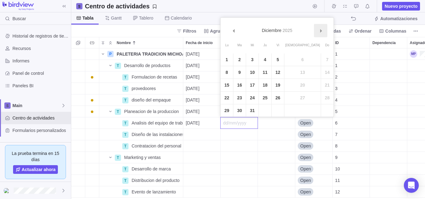
click at [314, 33] on link "Sig&#x3e;" at bounding box center [320, 30] width 13 height 13
click at [273, 110] on link "30" at bounding box center [278, 111] width 12 height 12
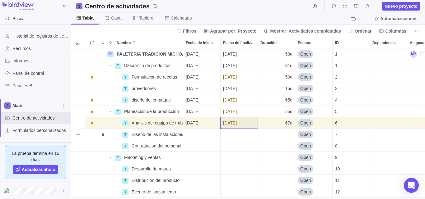
click at [196, 132] on div "Fecha de inicio" at bounding box center [201, 134] width 37 height 11
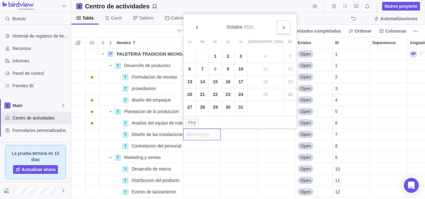
click at [283, 27] on span "Sig&#x3e;" at bounding box center [284, 27] width 3 height 3
click at [226, 87] on link "13" at bounding box center [228, 82] width 12 height 12
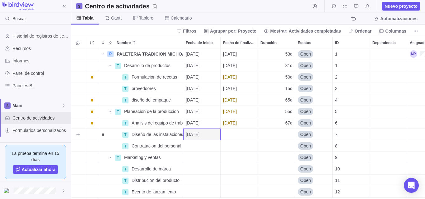
click at [235, 130] on div "Fecha de finalización" at bounding box center [239, 134] width 37 height 11
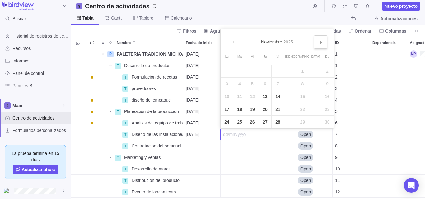
click at [314, 43] on link "Sig&#x3e;" at bounding box center [320, 41] width 13 height 13
click at [274, 96] on link "19" at bounding box center [278, 97] width 12 height 12
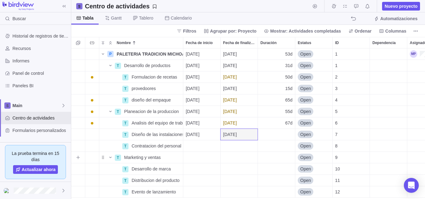
click at [204, 158] on div "Fecha de inicio" at bounding box center [201, 157] width 37 height 11
click at [230, 174] on div "P PALETERIA TRADICION MICHOACANA Detalles [DATE] [DATE] 53d Open 1 T Desarrollo…" at bounding box center [248, 124] width 354 height 151
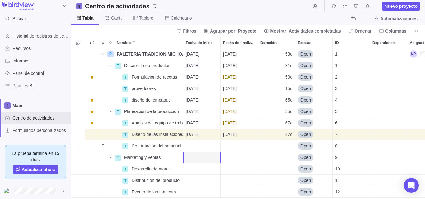
click at [212, 151] on div "Fecha de inicio" at bounding box center [201, 146] width 37 height 11
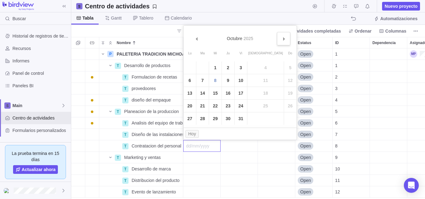
click at [277, 35] on link "Sig&#x3e;" at bounding box center [283, 38] width 13 height 13
click at [277, 40] on link "Sig&#x3e;" at bounding box center [283, 38] width 13 height 13
click at [231, 102] on link "22" at bounding box center [228, 106] width 12 height 12
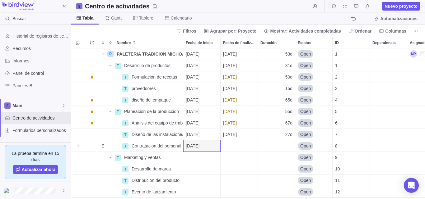
click at [236, 147] on div "Fecha de finalización" at bounding box center [239, 146] width 37 height 11
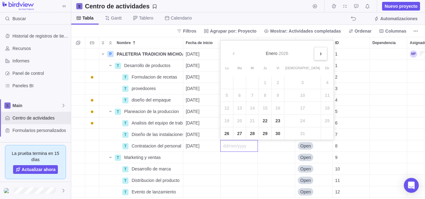
click at [314, 54] on link "Sig&#x3e;" at bounding box center [320, 53] width 13 height 13
click at [277, 119] on link "20" at bounding box center [278, 121] width 12 height 12
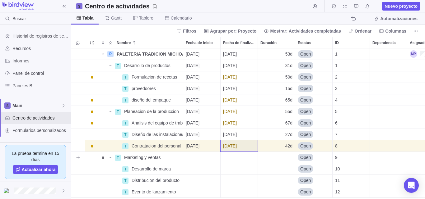
click at [190, 162] on div "Fecha de inicio" at bounding box center [201, 157] width 37 height 11
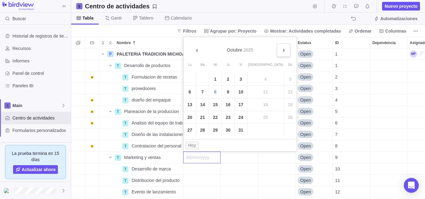
click at [277, 48] on link "Sig&#x3e;" at bounding box center [283, 50] width 13 height 13
click at [215, 120] on link "21" at bounding box center [215, 117] width 12 height 12
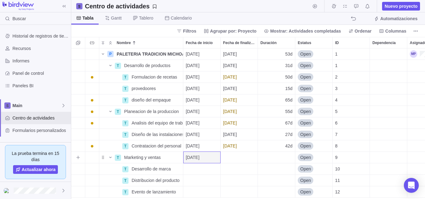
click at [231, 160] on div "Fecha de finalización" at bounding box center [239, 157] width 37 height 11
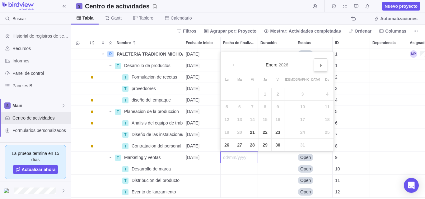
click at [320, 65] on span "Sig&#x3e;" at bounding box center [321, 65] width 3 height 3
click at [275, 144] on link "27" at bounding box center [278, 145] width 12 height 12
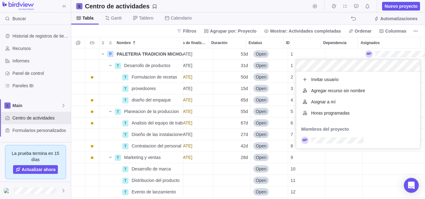
scroll to position [73, 119]
click at [330, 53] on div "P PALETERIA TRADICION MICHOACANA Detalles [DATE] [DATE] 53d Open 1 T Desarrollo…" at bounding box center [248, 124] width 354 height 151
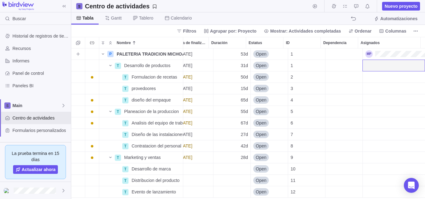
click at [330, 53] on div "Dependencia" at bounding box center [344, 54] width 37 height 11
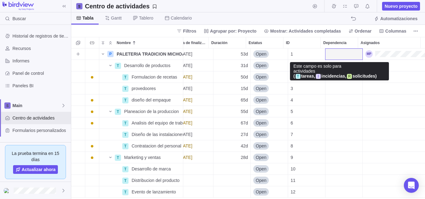
click at [330, 53] on div "Dependencia" at bounding box center [344, 54] width 37 height 11
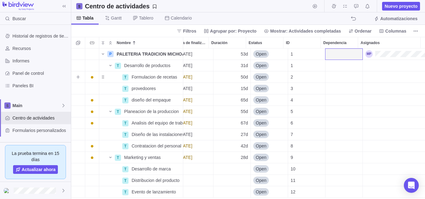
click at [367, 81] on div "Asignados" at bounding box center [394, 77] width 62 height 11
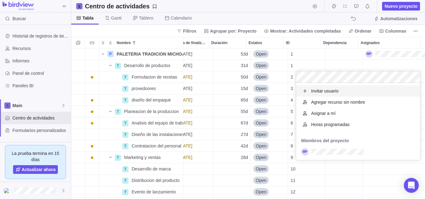
click at [340, 59] on div "P PALETERIA TRADICION MICHOACANA Detalles [DATE] [DATE] 53d Open 1 T Desarrollo…" at bounding box center [248, 124] width 354 height 151
click at [340, 58] on div "Dependencia" at bounding box center [344, 54] width 37 height 11
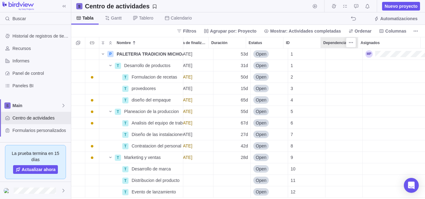
click at [335, 44] on span "Dependencia" at bounding box center [334, 43] width 23 height 6
click at [351, 42] on icon "Más acciones" at bounding box center [351, 42] width 5 height 5
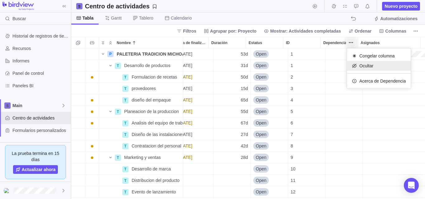
click at [362, 64] on span "Ocultar" at bounding box center [366, 66] width 14 height 6
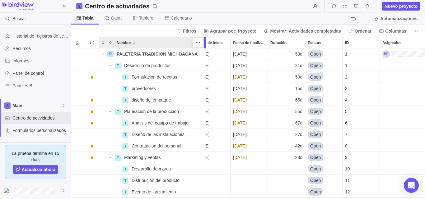
drag, startPoint x: 182, startPoint y: 41, endPoint x: 205, endPoint y: 42, distance: 22.8
click at [205, 42] on div at bounding box center [205, 43] width 5 height 12
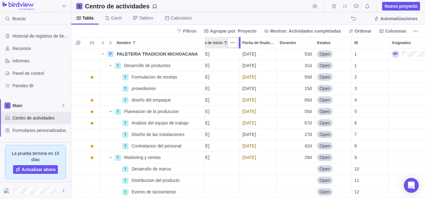
drag, startPoint x: 230, startPoint y: 41, endPoint x: 242, endPoint y: 42, distance: 12.2
click at [241, 42] on div at bounding box center [240, 43] width 2 height 12
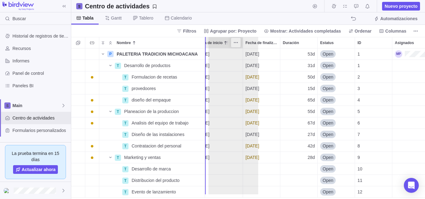
scroll to position [0, 0]
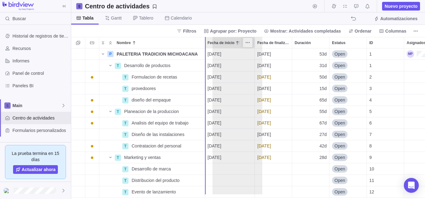
drag, startPoint x: 210, startPoint y: 42, endPoint x: 219, endPoint y: 42, distance: 9.0
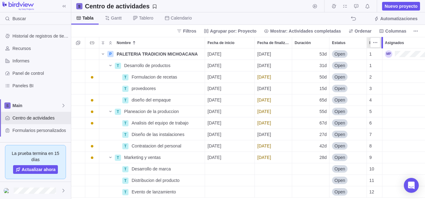
drag, startPoint x: 403, startPoint y: 39, endPoint x: 381, endPoint y: 47, distance: 23.4
click at [381, 47] on div at bounding box center [383, 43] width 5 height 12
click at [301, 23] on div "Tabla [PERSON_NAME] Tablero Calendario Automatizaciones" at bounding box center [248, 18] width 354 height 12
click at [240, 166] on div "Fecha de inicio" at bounding box center [229, 169] width 49 height 11
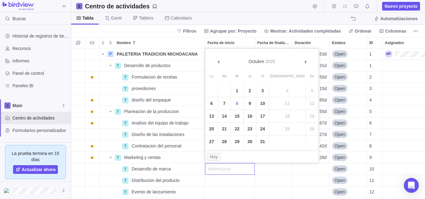
click at [250, 115] on link "16" at bounding box center [250, 116] width 12 height 12
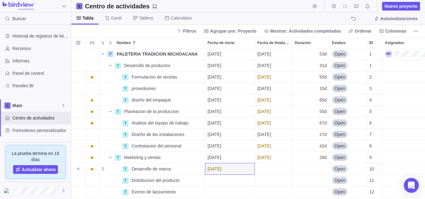
click at [257, 171] on div "Fecha de finalización" at bounding box center [273, 169] width 37 height 11
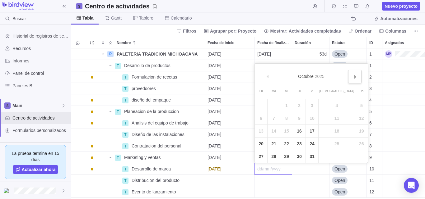
click at [348, 76] on link "Sig&#x3e;" at bounding box center [354, 76] width 13 height 13
click at [311, 149] on link "21" at bounding box center [312, 144] width 12 height 12
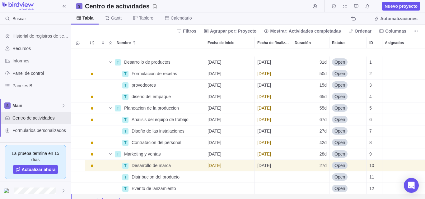
scroll to position [15, 0]
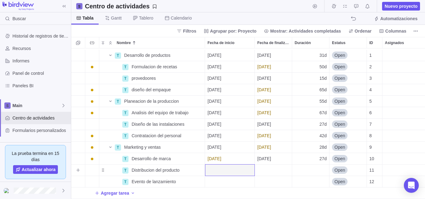
click at [243, 170] on div "Fecha de inicio" at bounding box center [229, 170] width 49 height 11
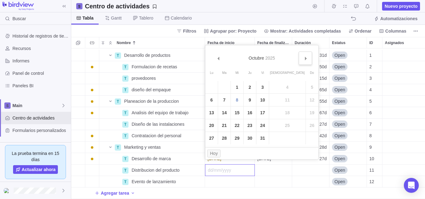
click at [299, 61] on link "Sig&#x3e;" at bounding box center [305, 58] width 13 height 13
click at [299, 62] on link "Sig&#x3e;" at bounding box center [305, 58] width 13 height 13
click at [299, 61] on link "Sig&#x3e;" at bounding box center [305, 58] width 13 height 13
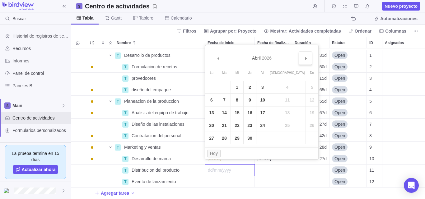
click at [304, 59] on span "Sig&#x3e;" at bounding box center [305, 58] width 3 height 3
click at [247, 104] on link "7" at bounding box center [250, 100] width 12 height 12
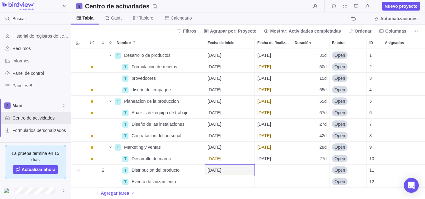
click at [263, 165] on div "Fecha de finalización" at bounding box center [273, 170] width 37 height 11
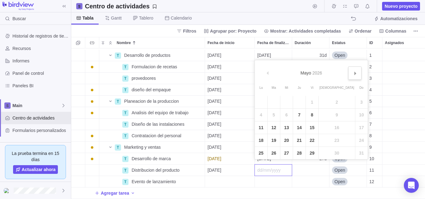
click at [348, 76] on link "Sig&#x3e;" at bounding box center [354, 73] width 13 height 13
click at [315, 140] on link "26" at bounding box center [312, 140] width 12 height 12
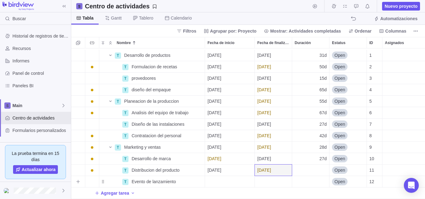
click at [241, 177] on div "Fecha de inicio" at bounding box center [229, 181] width 49 height 11
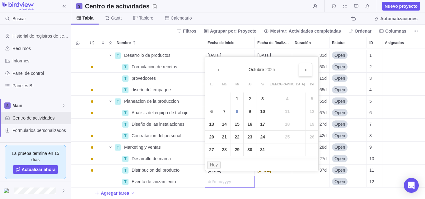
click at [299, 73] on link "Sig&#x3e;" at bounding box center [305, 69] width 13 height 13
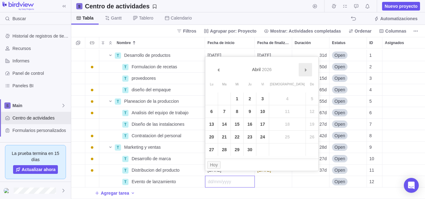
click at [299, 73] on link "Sig&#x3e;" at bounding box center [305, 69] width 13 height 13
click at [241, 138] on link "22" at bounding box center [237, 137] width 12 height 12
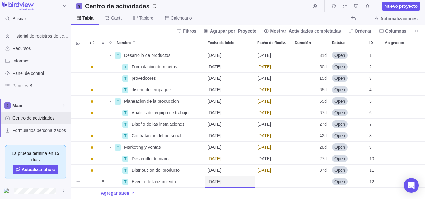
click at [264, 177] on div "Fecha de finalización" at bounding box center [273, 181] width 37 height 11
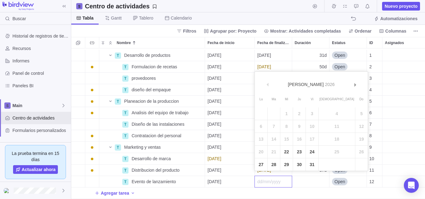
click at [298, 150] on link "23" at bounding box center [299, 152] width 12 height 12
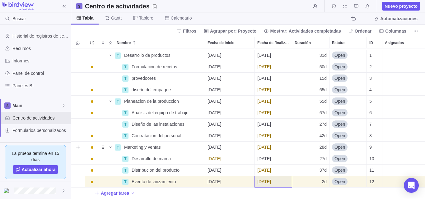
click at [305, 148] on div "28d" at bounding box center [310, 147] width 37 height 11
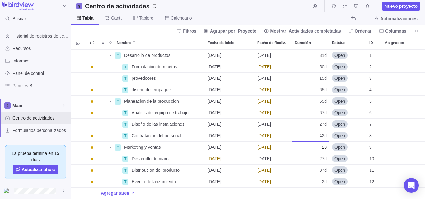
scroll to position [0, 0]
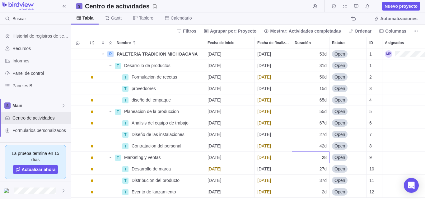
click at [354, 70] on div "P PALETERIA TRADICION MICHOACANA Detalles [DATE] [DATE] 53d Open 1 T Desarrollo…" at bounding box center [248, 124] width 354 height 151
click at [201, 21] on div "Tabla [PERSON_NAME] Tablero Calendario Automatizaciones" at bounding box center [248, 18] width 354 height 12
click at [40, 49] on span "Recursos" at bounding box center [40, 48] width 56 height 6
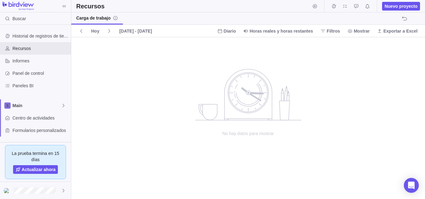
click at [91, 19] on span "Carga de trabajo" at bounding box center [97, 18] width 42 height 6
click at [233, 71] on icon "no data to show" at bounding box center [248, 94] width 124 height 53
click at [32, 75] on span "Panel de control" at bounding box center [40, 73] width 56 height 6
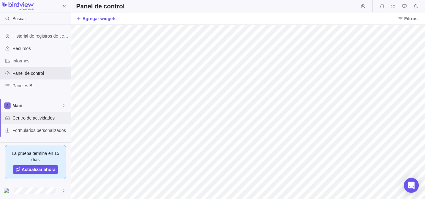
drag, startPoint x: 67, startPoint y: 92, endPoint x: 63, endPoint y: 116, distance: 24.2
click at [63, 118] on div "Historial de registros de tiempo Recursos Informes Panel de control Paneles BI …" at bounding box center [35, 99] width 71 height 149
click at [43, 85] on span "Paneles BI" at bounding box center [40, 86] width 56 height 6
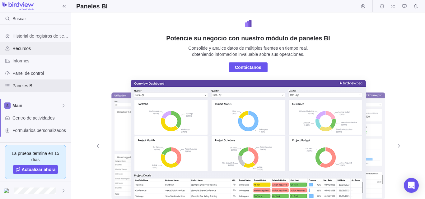
click at [20, 45] on span "Recursos" at bounding box center [40, 48] width 56 height 6
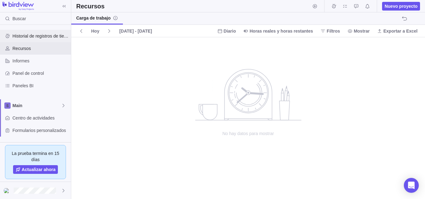
click at [47, 35] on span "Historial de registros de tiempo" at bounding box center [40, 36] width 56 height 6
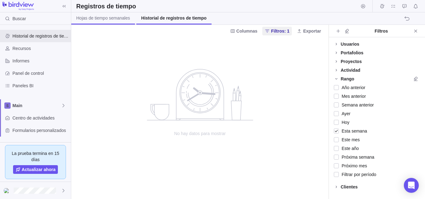
click at [124, 24] on link "Hojas de tiempo semanales" at bounding box center [103, 18] width 64 height 12
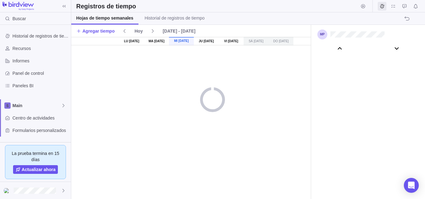
scroll to position [34807, 0]
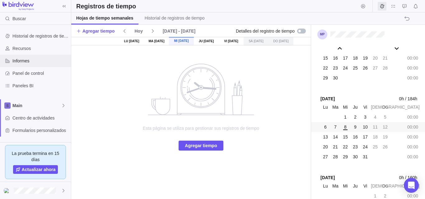
click at [9, 57] on div "Informes" at bounding box center [7, 61] width 10 height 10
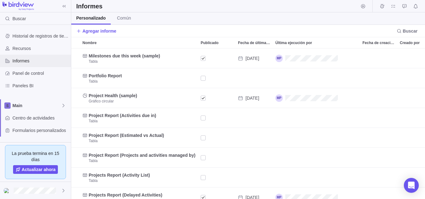
scroll to position [146, 349]
click at [39, 126] on div "Formularios personalizados" at bounding box center [35, 130] width 71 height 12
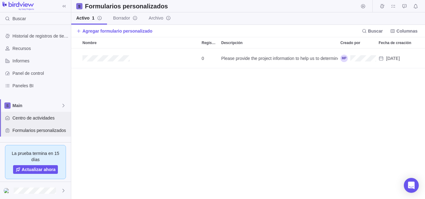
scroll to position [146, 349]
click at [39, 119] on span "Centro de actividades" at bounding box center [40, 118] width 56 height 6
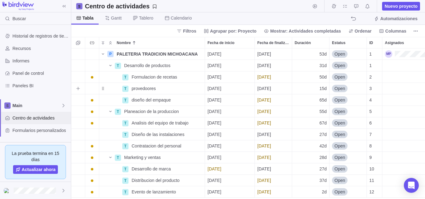
scroll to position [146, 349]
click at [50, 105] on span "Main" at bounding box center [36, 106] width 49 height 6
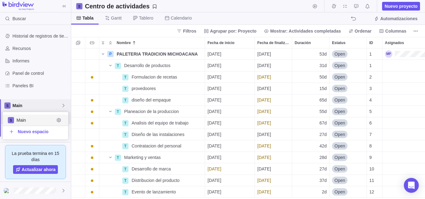
scroll to position [23, 61]
click at [75, 151] on body "Buscar Historial de registros de tiempo Recursos Informes Panel de control Pane…" at bounding box center [212, 99] width 425 height 199
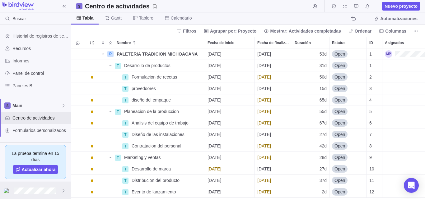
click at [60, 194] on div at bounding box center [35, 190] width 71 height 17
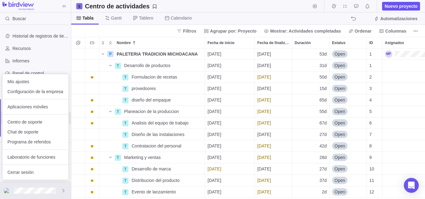
click at [404, 52] on body "Buscar Historial de registros de tiempo Recursos Informes Panel de control Pane…" at bounding box center [212, 99] width 425 height 199
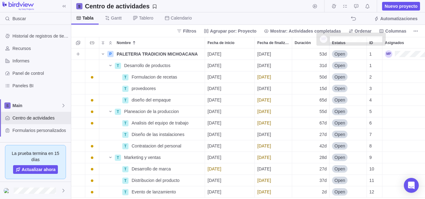
click at [404, 52] on div "Asignados" at bounding box center [415, 53] width 60 height 7
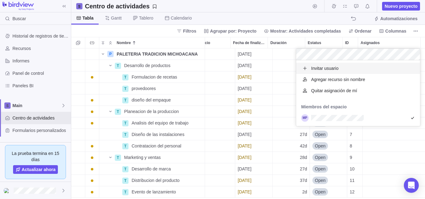
scroll to position [61, 119]
click at [319, 71] on span "Invitar usuario" at bounding box center [324, 68] width 27 height 6
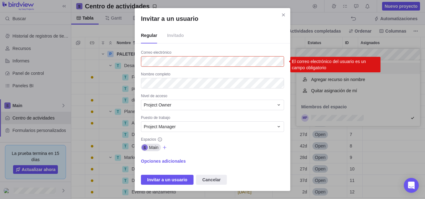
click at [175, 35] on span "Invitado" at bounding box center [175, 36] width 17 height 16
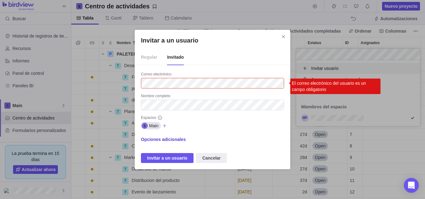
click at [177, 141] on span "Opciones adicionales" at bounding box center [163, 140] width 45 height 6
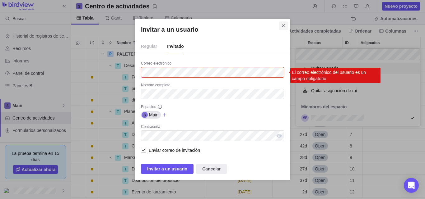
click at [281, 27] on icon "Cerrar" at bounding box center [283, 25] width 5 height 5
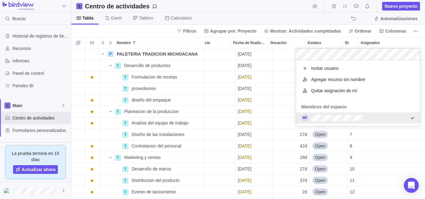
click at [388, 155] on div "P PALETERIA TRADICION MICHOACANA Detalles [DATE] [DATE] 53d Open 1 T Desarrollo…" at bounding box center [248, 124] width 354 height 151
